Goal: Task Accomplishment & Management: Use online tool/utility

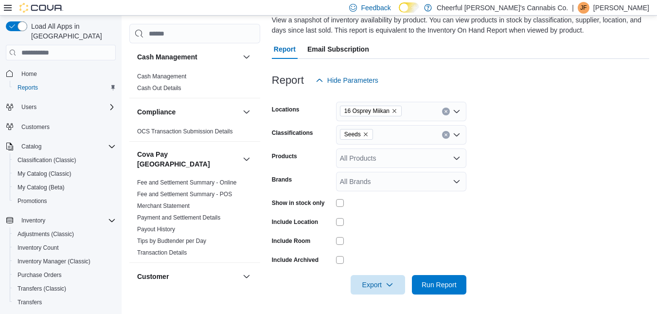
scroll to position [292, 0]
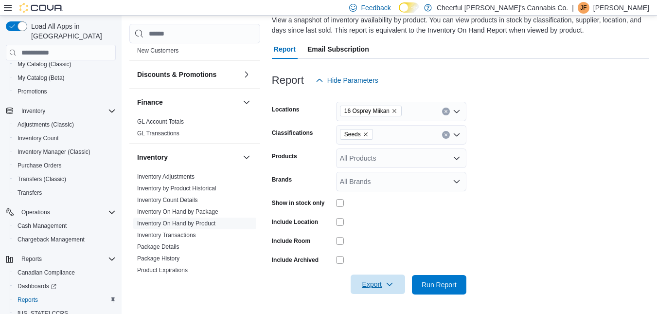
click at [370, 282] on span "Export" at bounding box center [378, 283] width 43 height 19
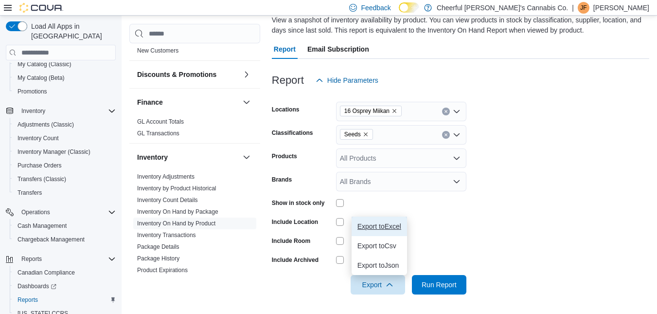
click at [369, 227] on span "Export to Excel" at bounding box center [380, 226] width 44 height 8
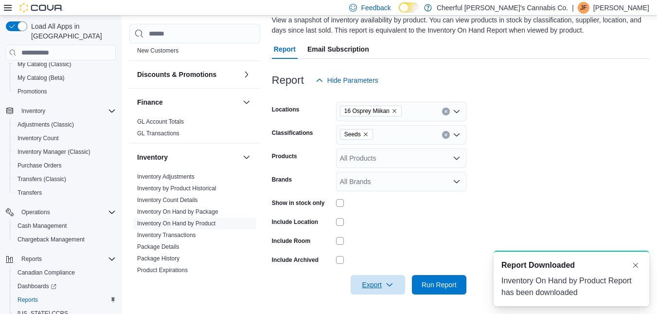
scroll to position [0, 0]
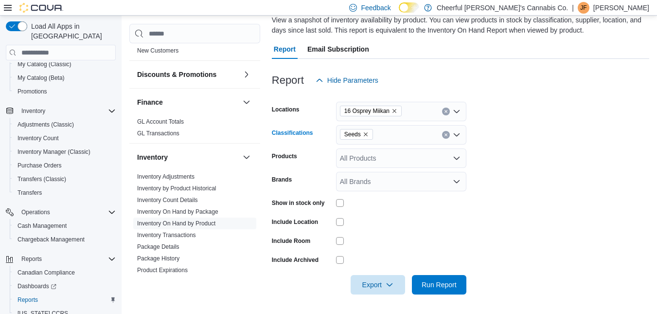
click at [365, 131] on span "Seeds" at bounding box center [356, 134] width 24 height 10
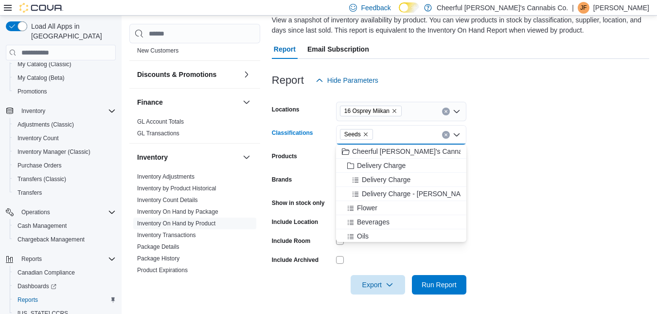
click at [365, 131] on icon "Remove Seeds from selection in this group" at bounding box center [366, 134] width 6 height 6
click at [57, 222] on span "Cash Management" at bounding box center [42, 226] width 49 height 8
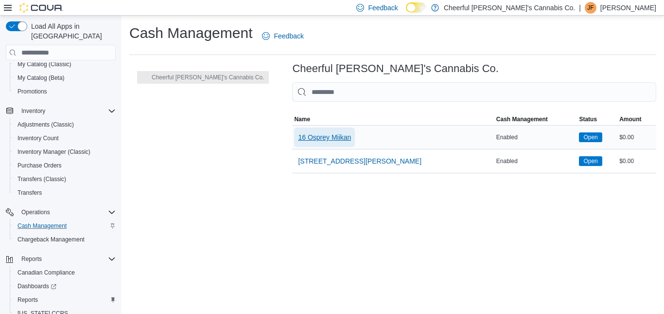
click at [299, 132] on span "16 Osprey Miikan" at bounding box center [324, 136] width 53 height 19
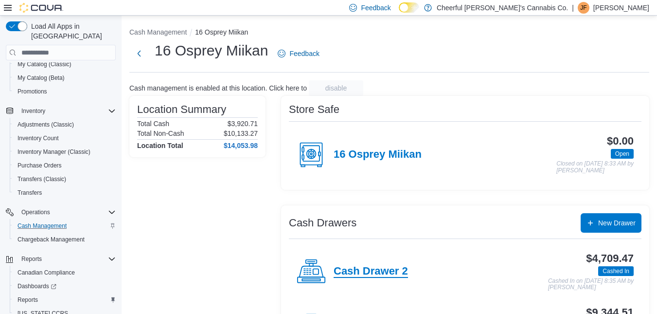
click at [369, 272] on h4 "Cash Drawer 2" at bounding box center [371, 271] width 74 height 13
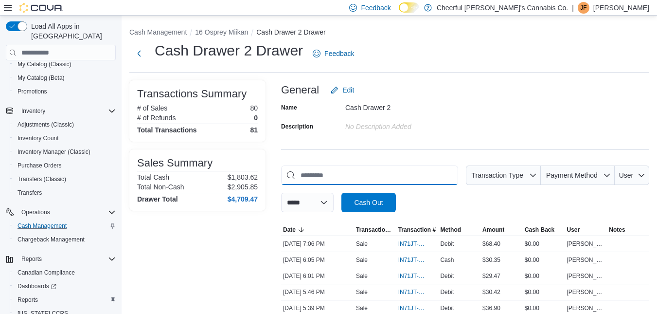
click at [366, 170] on input "This is a search bar. As you type, the results lower in the page will automatic…" at bounding box center [369, 174] width 177 height 19
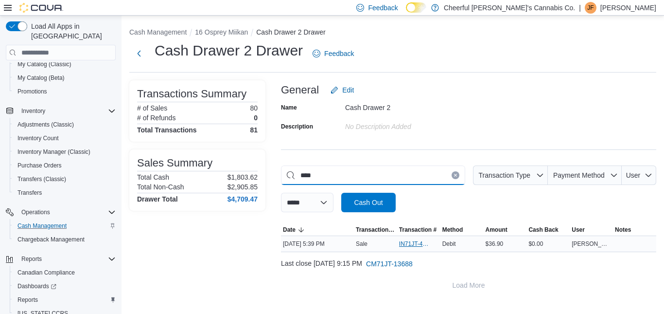
type input "****"
click at [403, 246] on span "IN71JT-420637" at bounding box center [414, 244] width 30 height 8
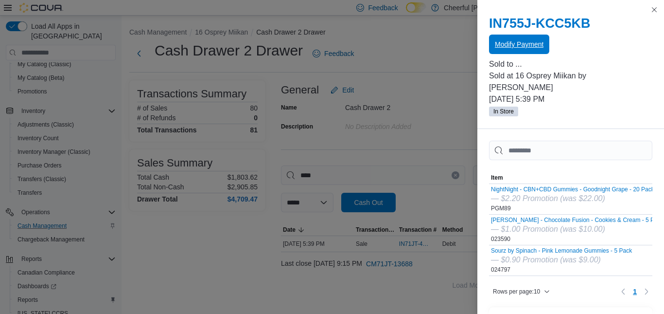
click at [528, 46] on span "Modify Payment" at bounding box center [519, 44] width 49 height 10
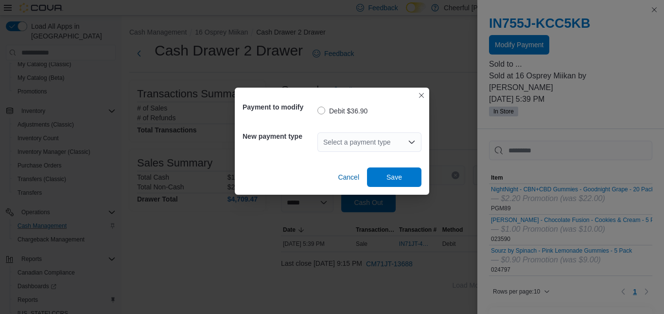
click at [353, 144] on div "Select a payment type" at bounding box center [370, 141] width 104 height 19
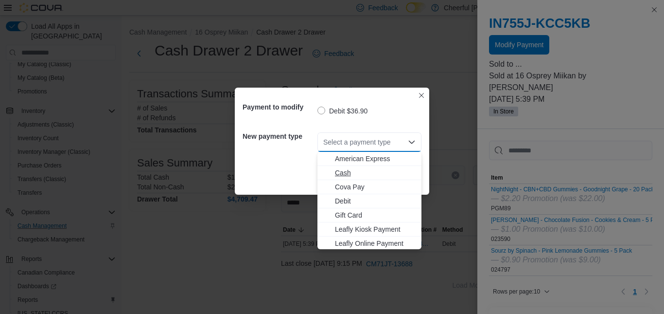
scroll to position [58, 0]
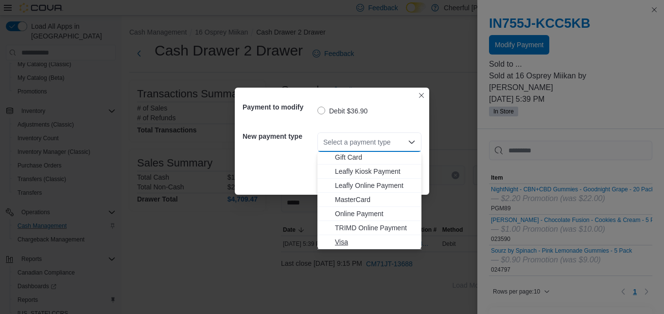
click at [345, 242] on span "Visa" at bounding box center [375, 242] width 81 height 10
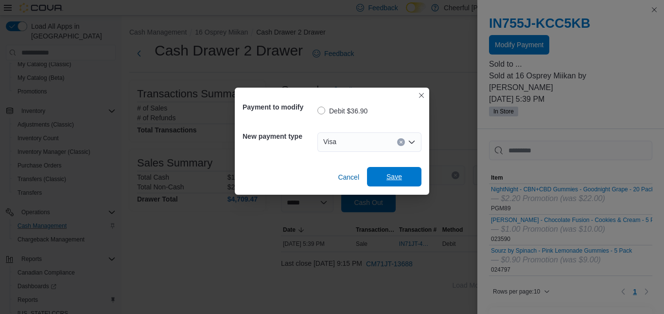
click at [392, 177] on span "Save" at bounding box center [395, 177] width 16 height 10
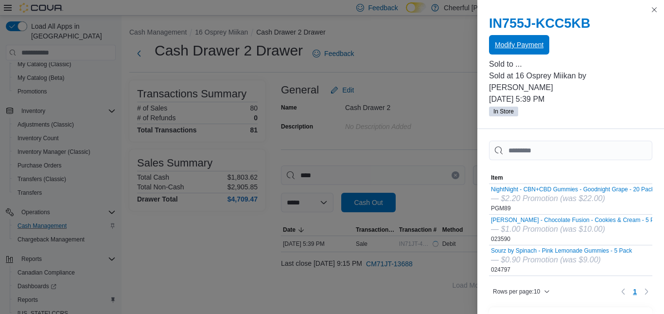
scroll to position [0, 0]
